Goal: Transaction & Acquisition: Book appointment/travel/reservation

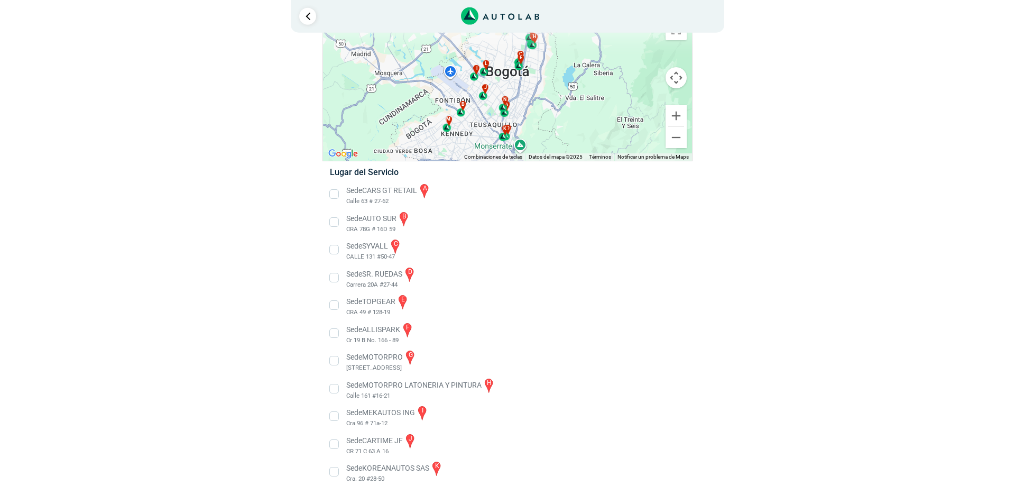
scroll to position [108, 0]
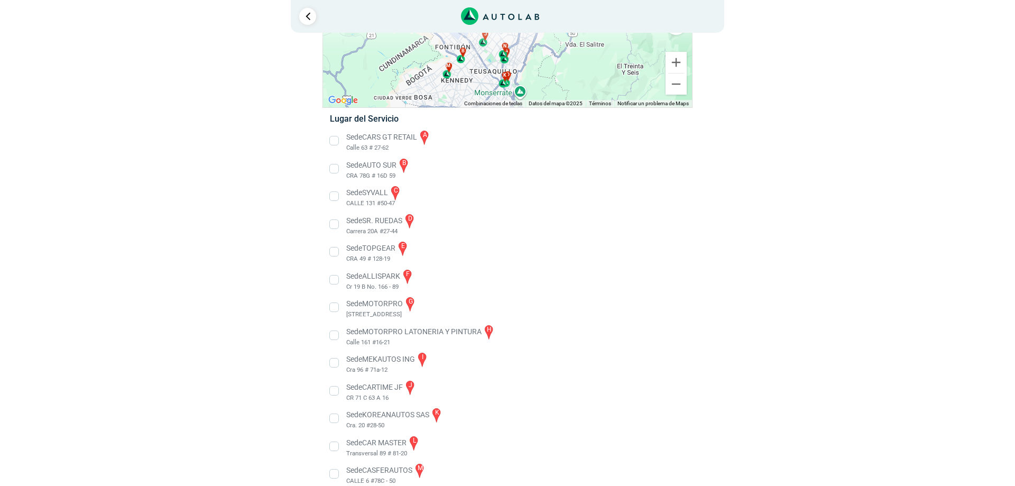
click at [336, 391] on li "Sede CARTIME JF j CR 71 C 63 A 16" at bounding box center [507, 391] width 371 height 24
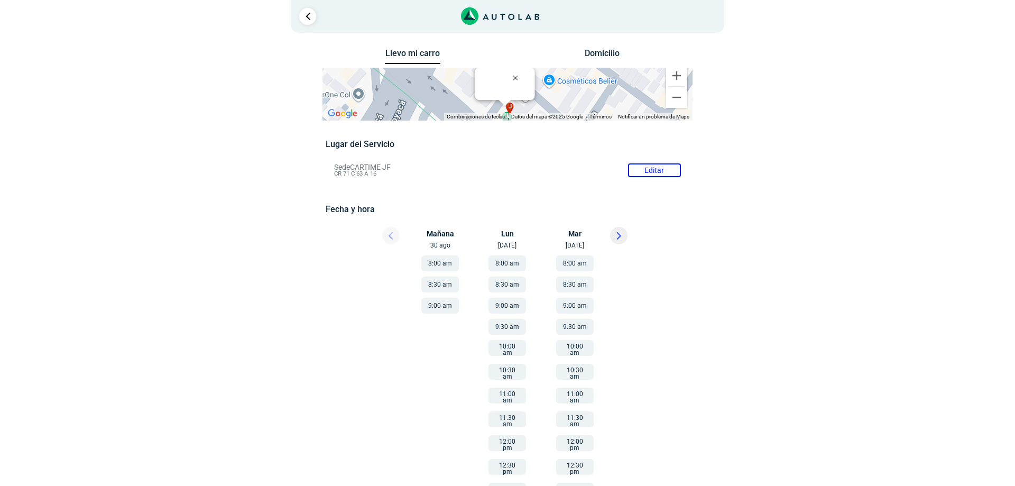
click at [440, 306] on button "9:00 am" at bounding box center [440, 306] width 38 height 16
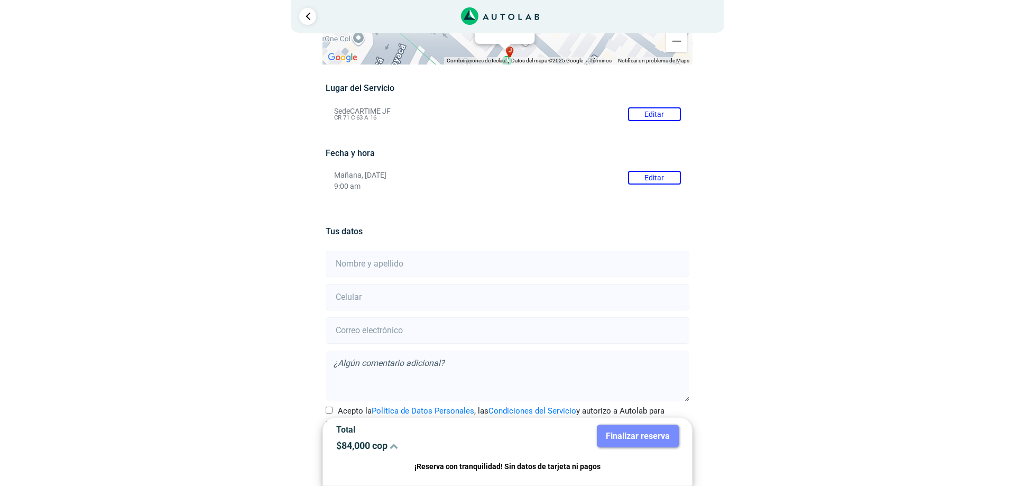
scroll to position [87, 0]
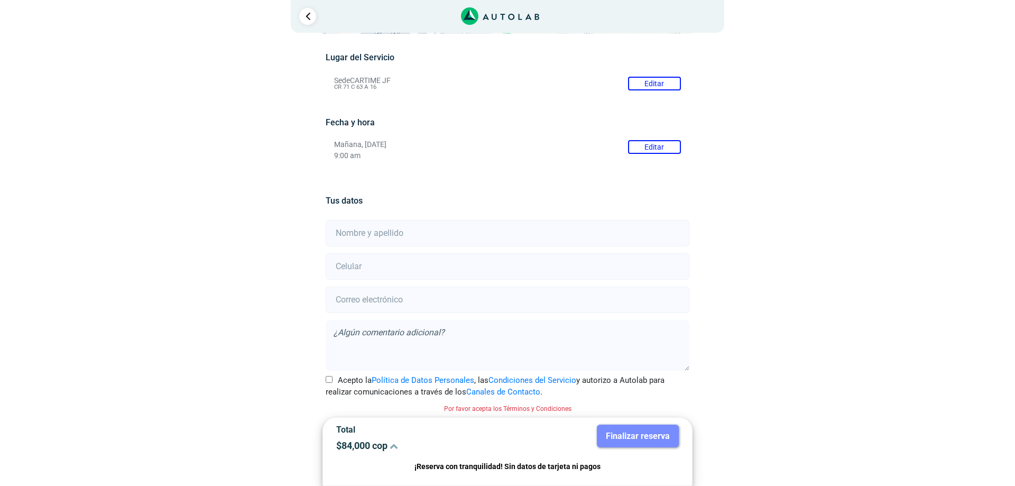
click at [402, 236] on input "text" at bounding box center [507, 233] width 363 height 26
type input "[PERSON_NAME]"
click at [400, 251] on form "[PERSON_NAME] Acepto la Política de Datos Personales , las Condiciones del Serv…" at bounding box center [507, 316] width 363 height 196
click at [396, 266] on input "number" at bounding box center [507, 266] width 363 height 26
type input "3053686668"
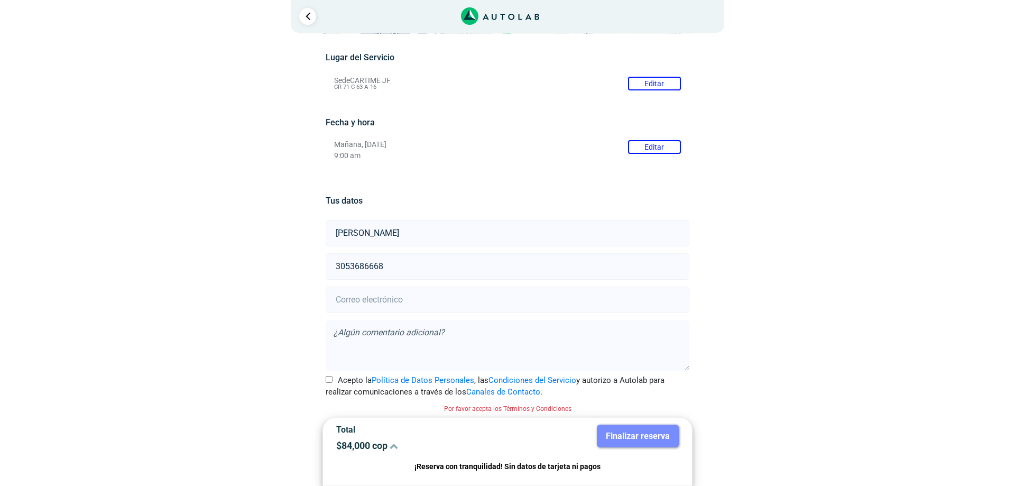
click at [379, 301] on input "email" at bounding box center [507, 299] width 363 height 26
type input "[EMAIL_ADDRESS][DOMAIN_NAME]"
click at [328, 380] on input "Acepto la Política de Datos Personales , las Condiciones del Servicio y autoriz…" at bounding box center [329, 379] width 7 height 7
checkbox input "true"
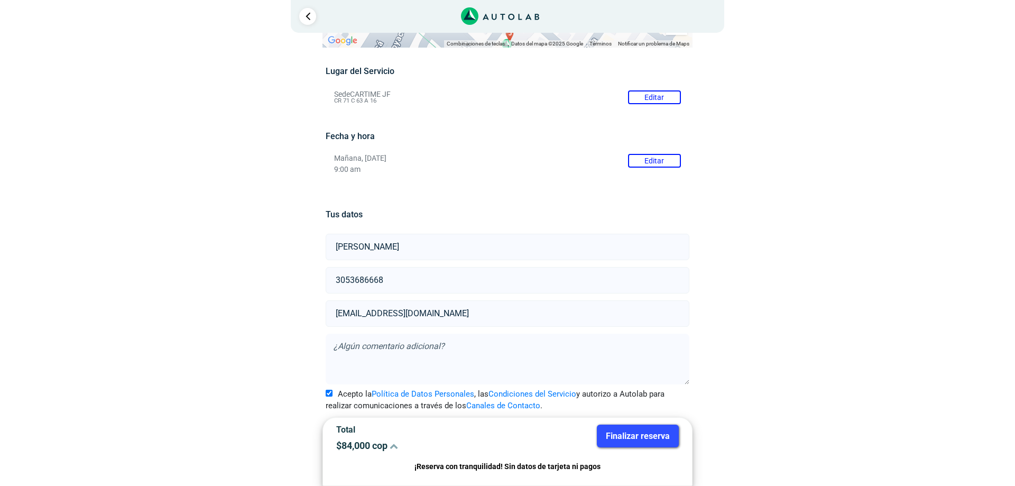
click at [647, 438] on button "Finalizar reserva" at bounding box center [638, 435] width 82 height 23
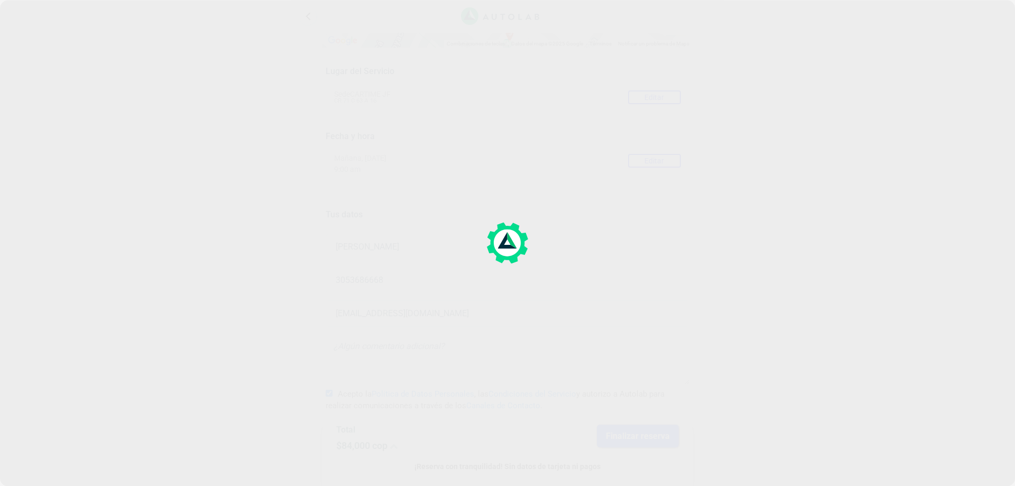
scroll to position [0, 0]
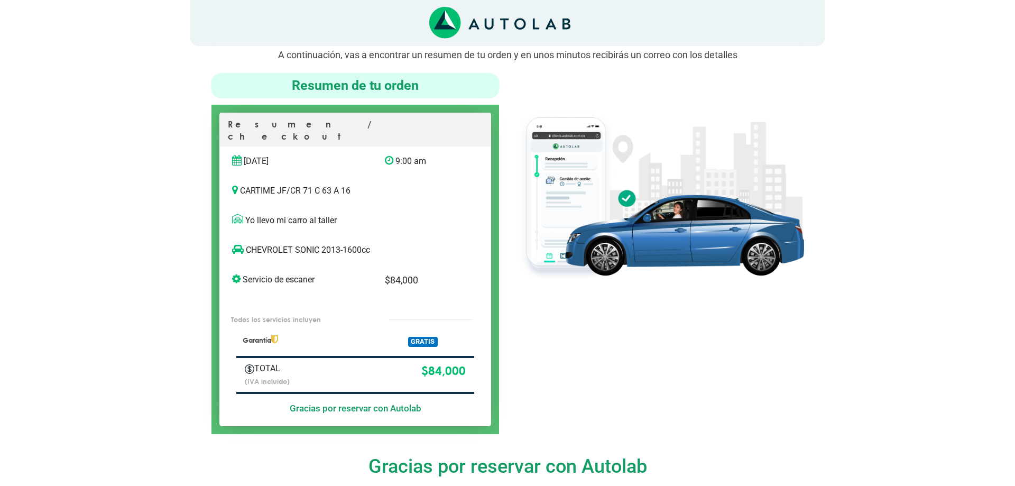
scroll to position [13, 0]
